Goal: Task Accomplishment & Management: Complete application form

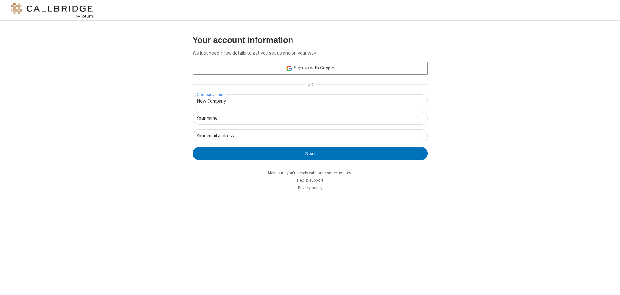
type input "New Company"
type input "New User"
type input "newUser@newUser.freesmackdown.b"
click button "Next" at bounding box center [309, 153] width 235 height 13
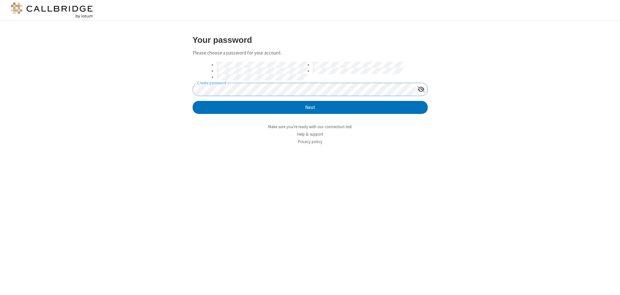
click button "Next" at bounding box center [309, 107] width 235 height 13
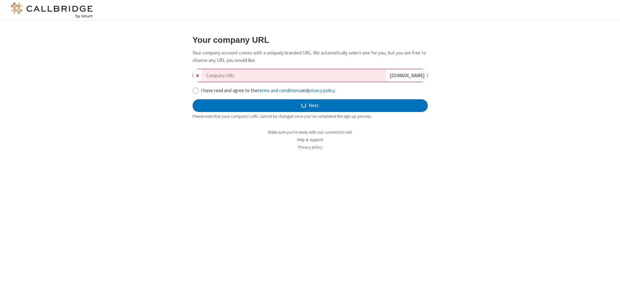
type input "new-company-motivating-26273"
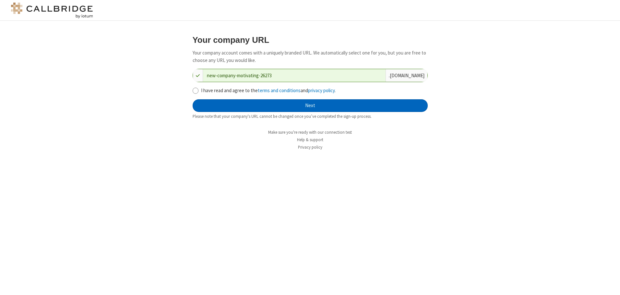
click at [310, 105] on button "Next" at bounding box center [309, 105] width 235 height 13
